Goal: Task Accomplishment & Management: Manage account settings

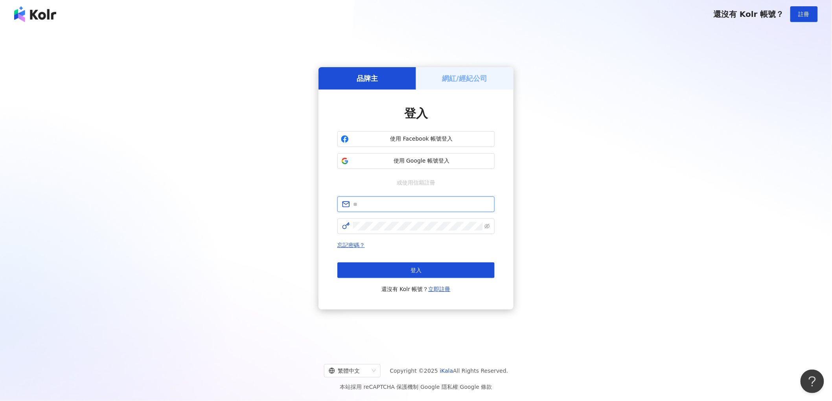
click at [391, 203] on input "text" at bounding box center [421, 204] width 137 height 9
paste input "**********"
type input "**********"
click at [428, 270] on button "登入" at bounding box center [415, 271] width 157 height 16
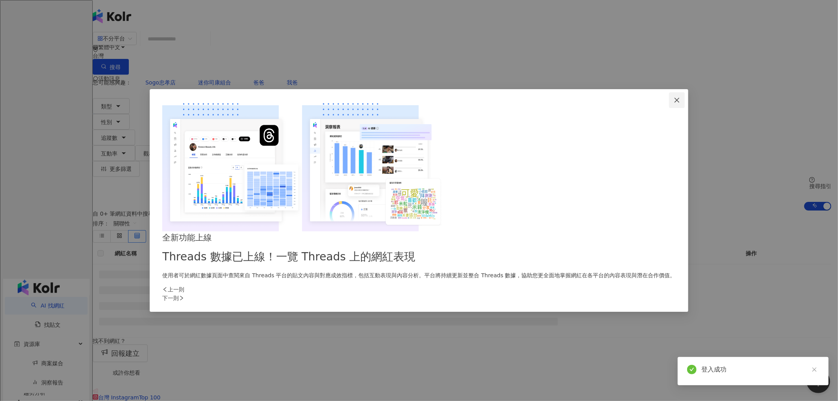
click at [674, 103] on icon "close" at bounding box center [677, 100] width 6 height 6
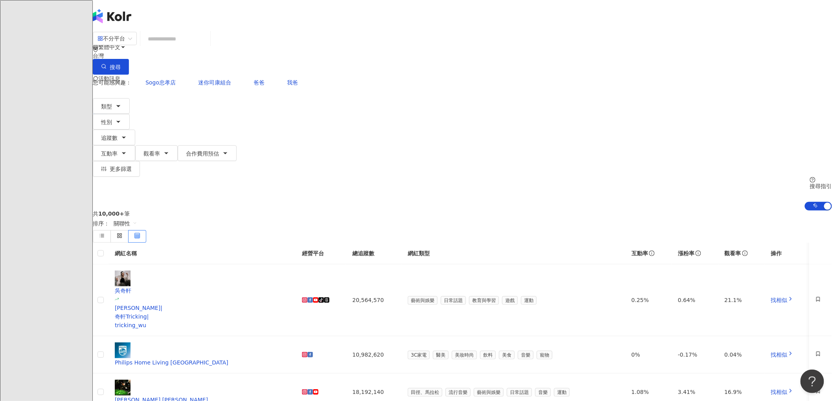
click at [114, 107] on icon at bounding box center [111, 110] width 6 height 6
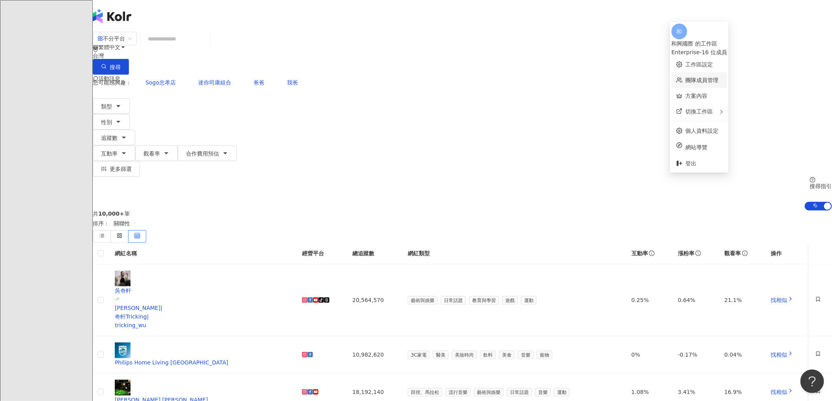
click at [704, 77] on link "團隊成員管理" at bounding box center [702, 80] width 33 height 6
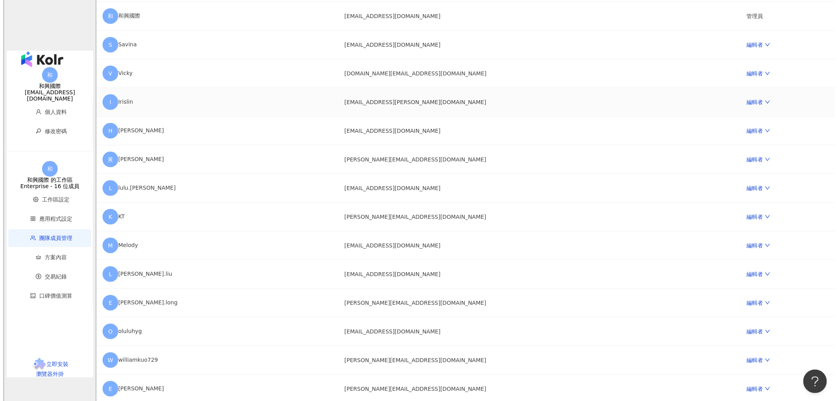
scroll to position [175, 0]
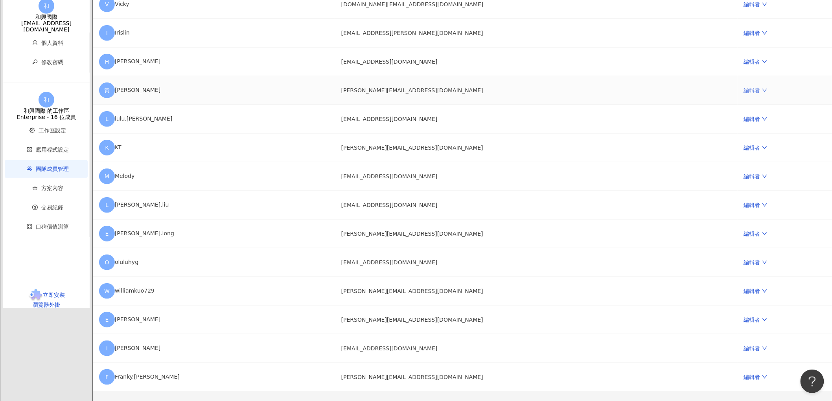
click at [762, 93] on icon "down" at bounding box center [765, 91] width 6 height 6
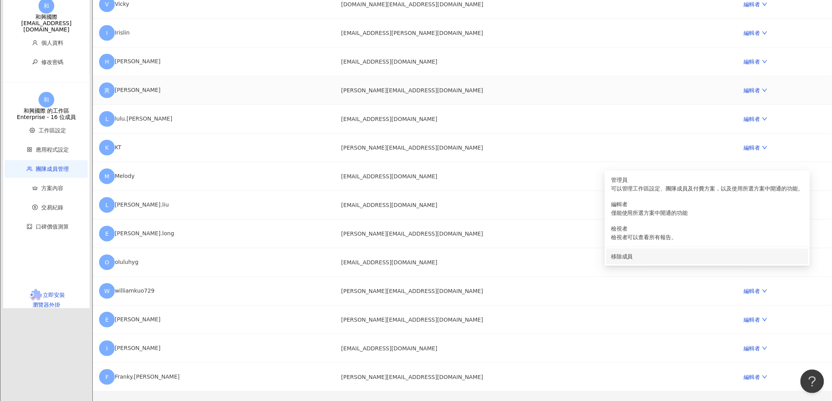
click at [634, 261] on div "移除成員" at bounding box center [707, 256] width 193 height 9
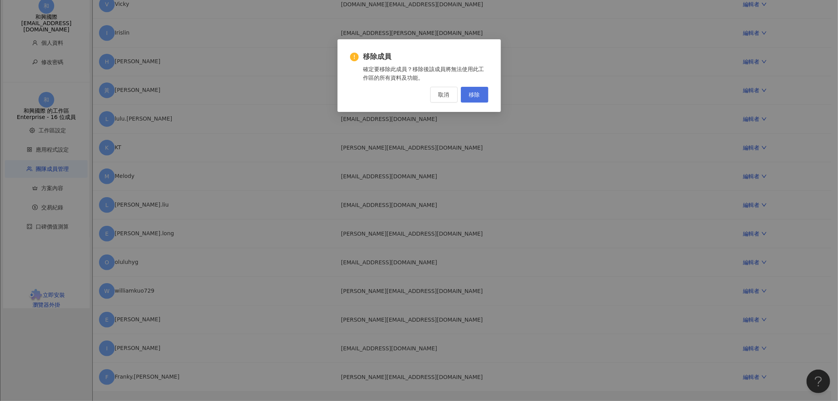
click at [479, 98] on button "移除" at bounding box center [475, 95] width 28 height 16
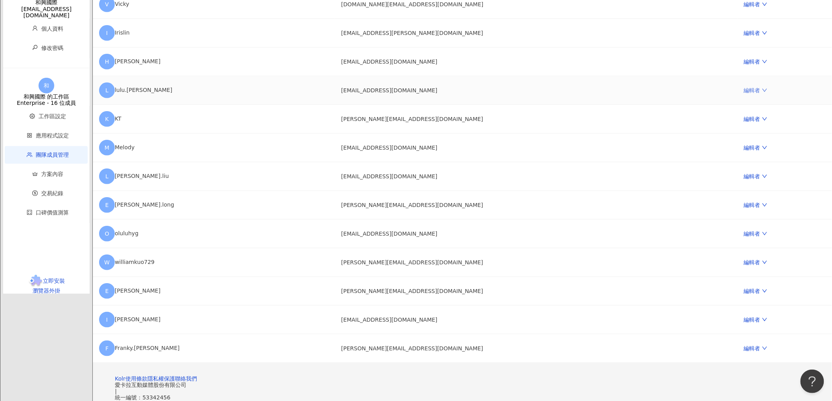
click at [762, 93] on icon "down" at bounding box center [765, 91] width 6 height 6
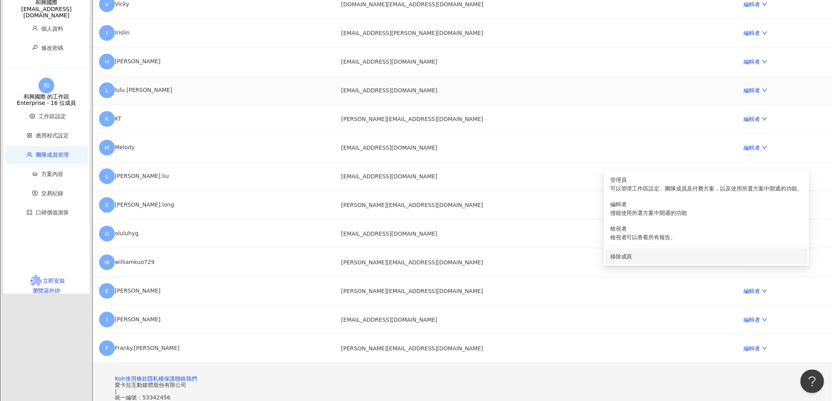
click at [630, 257] on div "移除成員" at bounding box center [706, 256] width 193 height 9
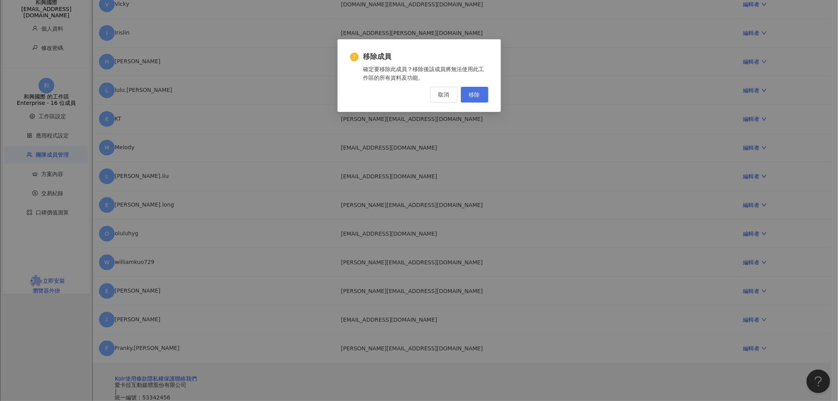
click at [474, 92] on span "移除" at bounding box center [474, 95] width 11 height 6
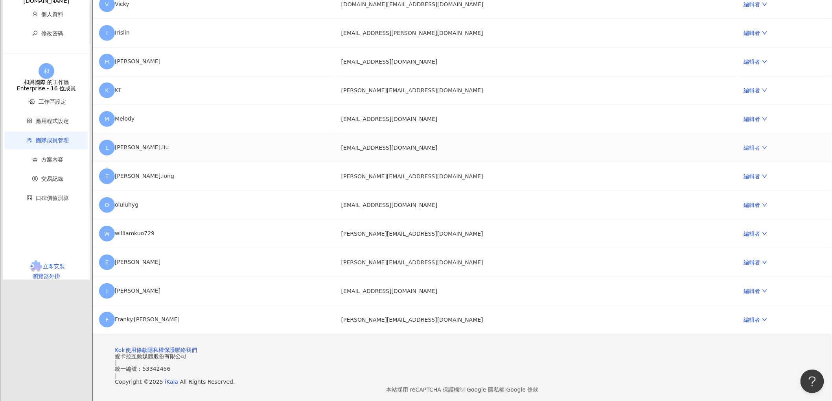
click at [744, 151] on link "編輯者" at bounding box center [756, 148] width 24 height 6
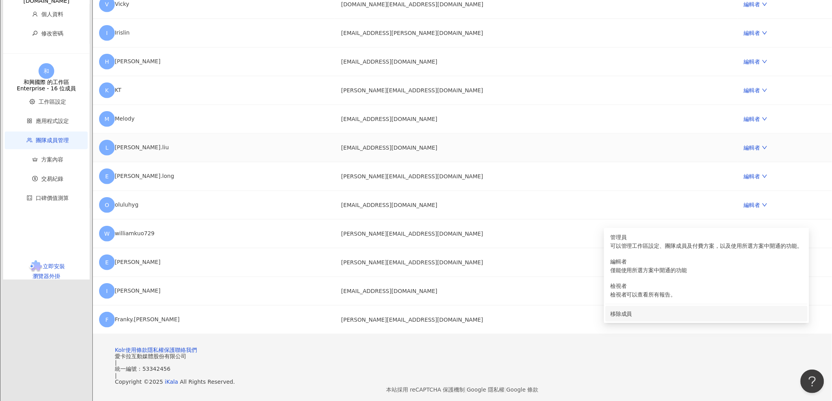
click at [638, 318] on div "移除成員" at bounding box center [706, 314] width 193 height 9
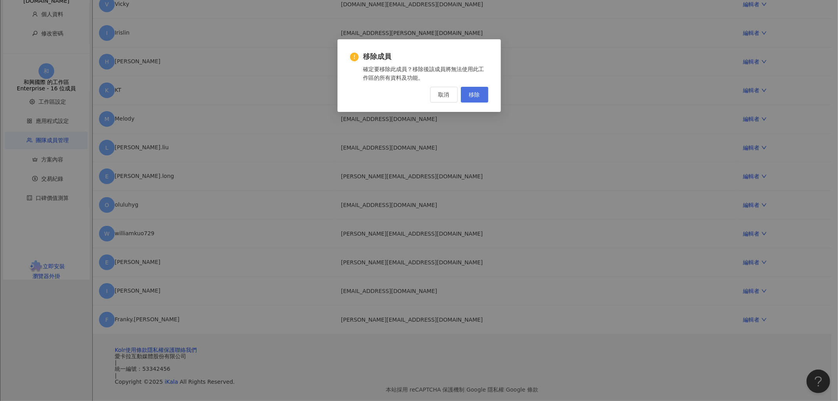
click at [483, 94] on button "移除" at bounding box center [475, 95] width 28 height 16
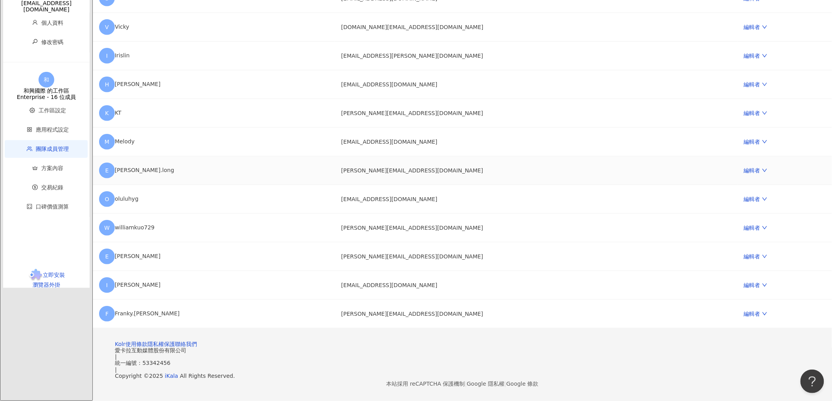
click at [737, 185] on td "編輯者" at bounding box center [784, 170] width 94 height 29
click at [744, 174] on link "編輯者" at bounding box center [756, 170] width 24 height 6
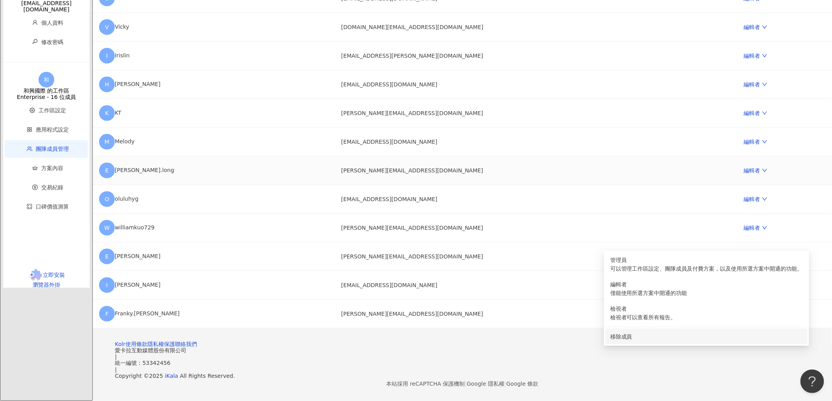
click at [636, 333] on div "移除成員" at bounding box center [706, 337] width 193 height 9
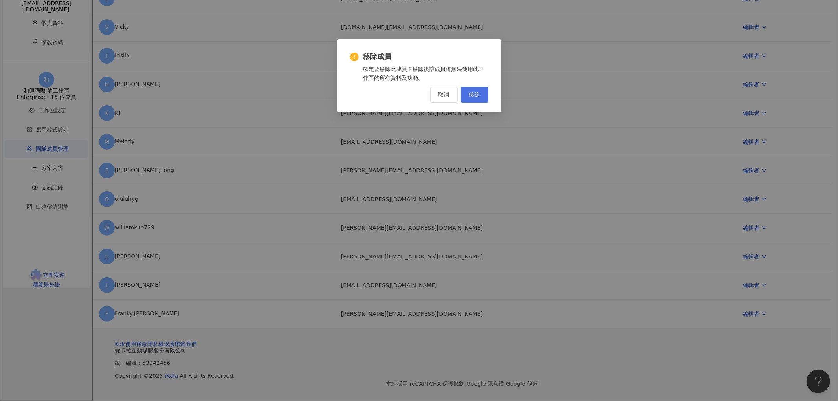
click at [471, 98] on button "移除" at bounding box center [475, 95] width 28 height 16
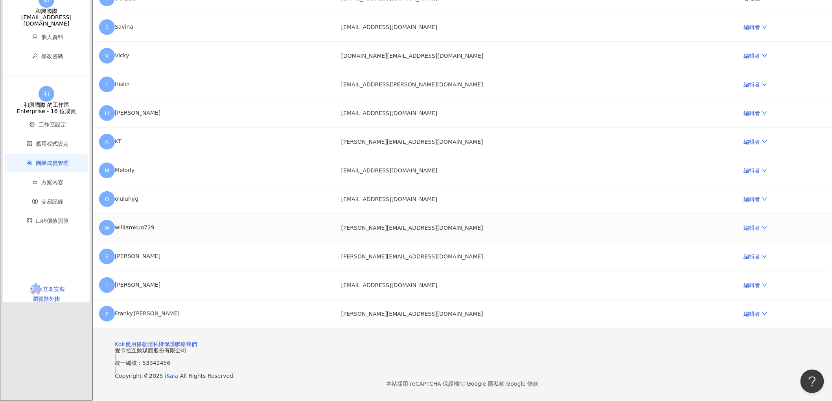
click at [762, 231] on icon "down" at bounding box center [765, 228] width 6 height 6
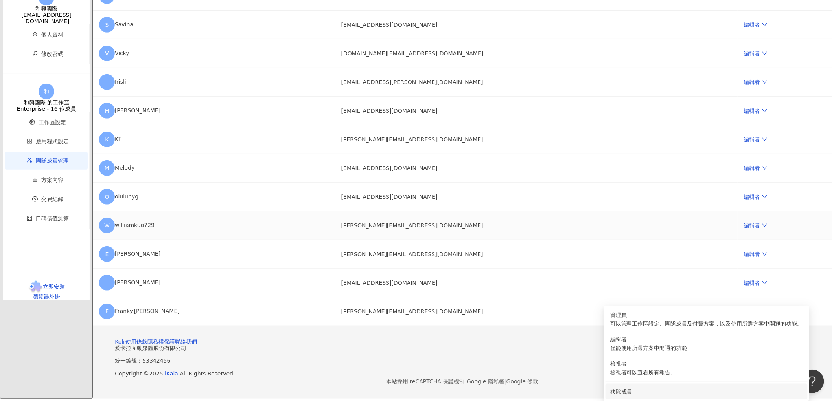
click at [628, 388] on div "移除成員" at bounding box center [706, 392] width 193 height 9
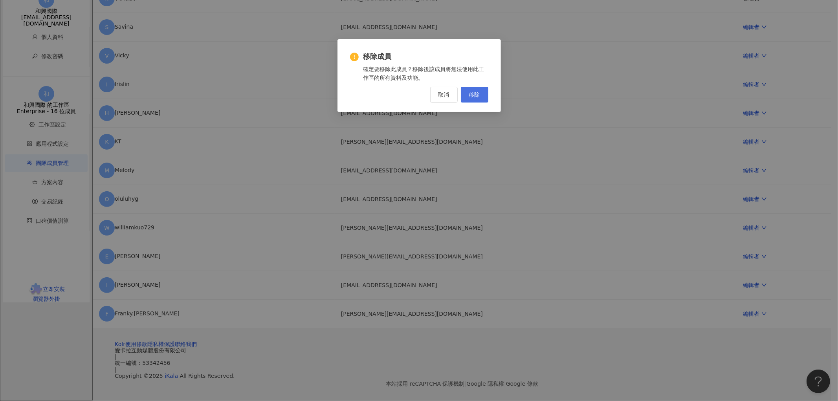
click at [470, 92] on span "移除" at bounding box center [474, 95] width 11 height 6
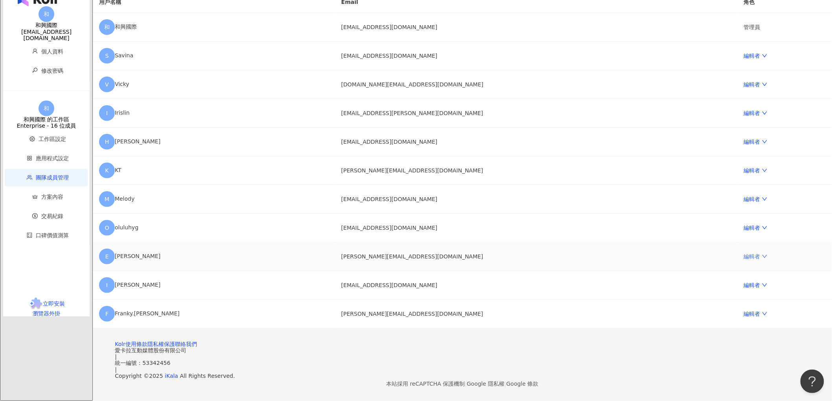
click at [744, 254] on link "編輯者" at bounding box center [756, 257] width 24 height 6
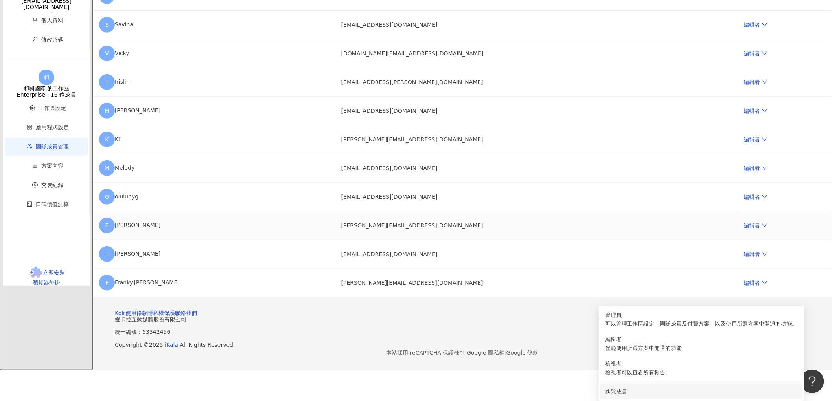
click at [619, 384] on li "移除成員" at bounding box center [701, 392] width 202 height 16
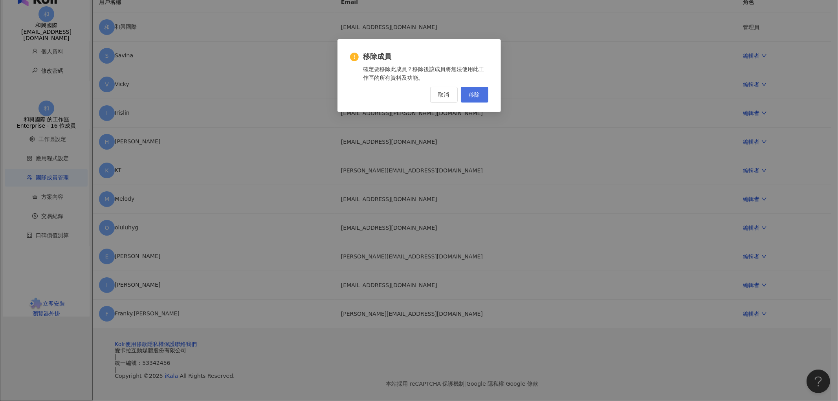
click at [472, 95] on span "移除" at bounding box center [474, 95] width 11 height 6
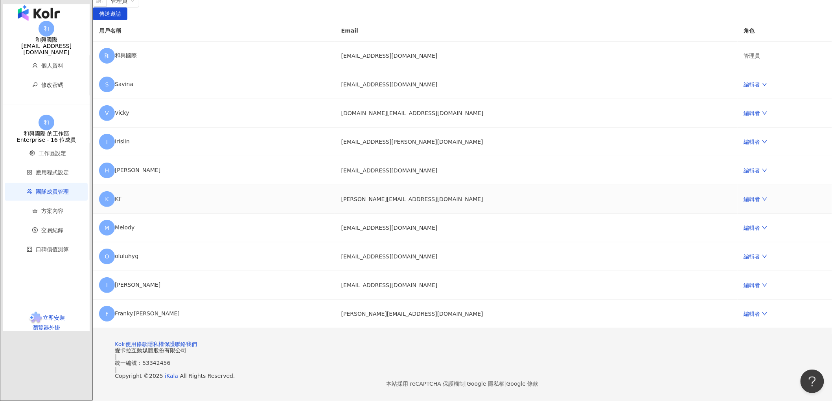
scroll to position [128, 0]
